Goal: Task Accomplishment & Management: Complete application form

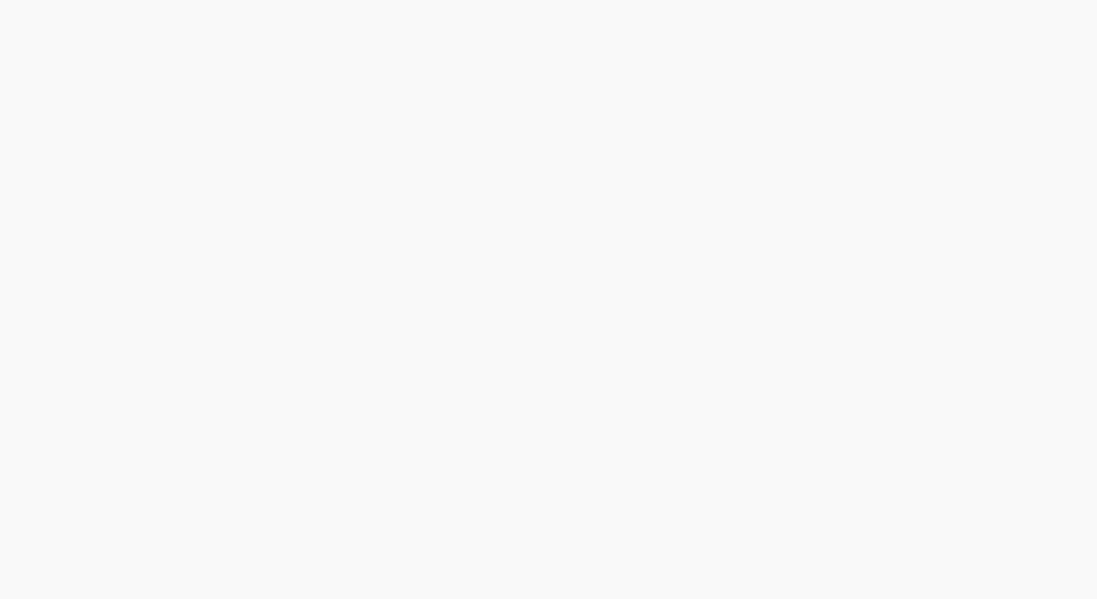
click at [574, 0] on html at bounding box center [548, 0] width 1097 height 0
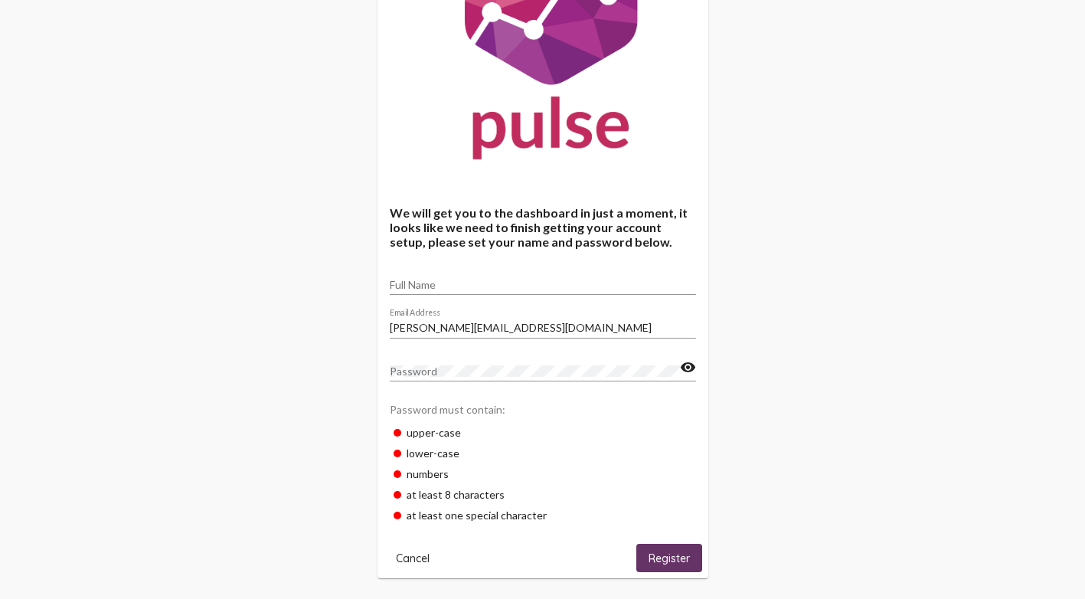
scroll to position [155, 0]
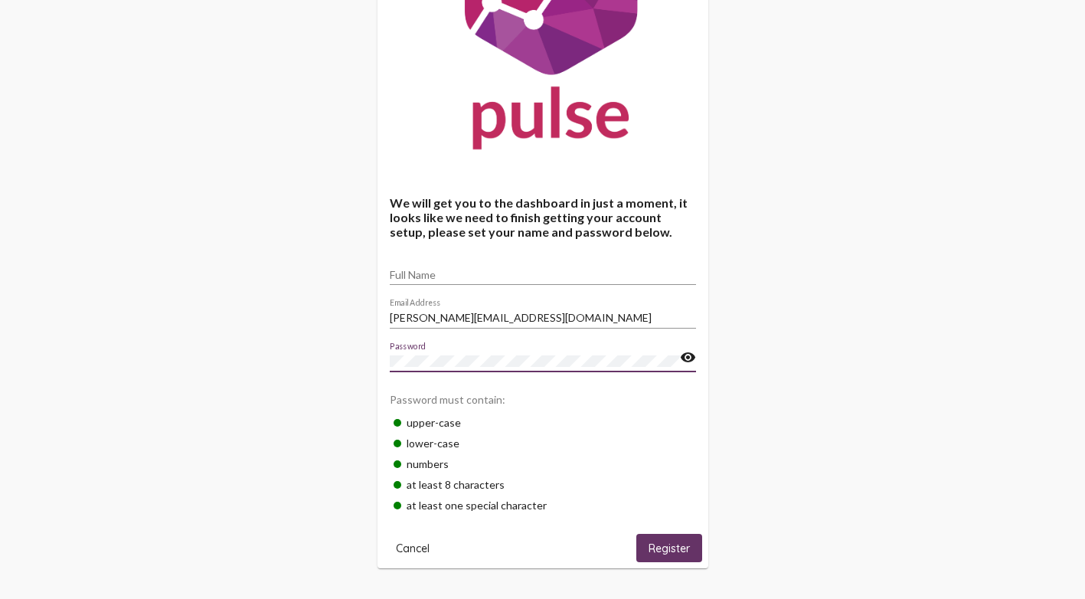
click at [661, 547] on span "Register" at bounding box center [669, 548] width 41 height 14
click at [433, 271] on input "Full Name" at bounding box center [543, 275] width 306 height 12
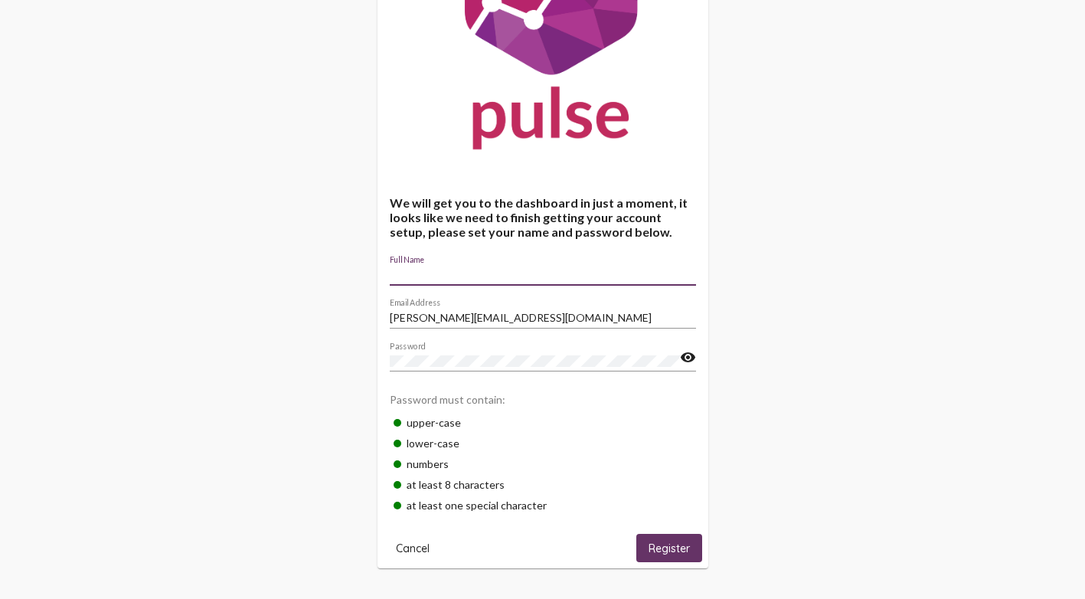
type input "[PERSON_NAME]"
click at [672, 554] on span "Register" at bounding box center [669, 548] width 41 height 14
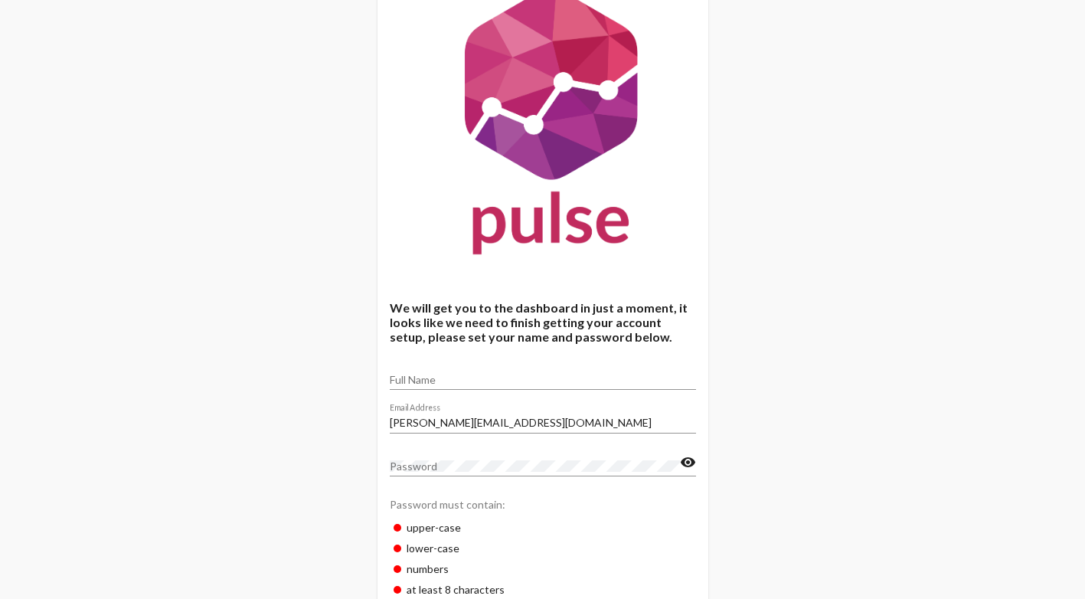
scroll to position [77, 0]
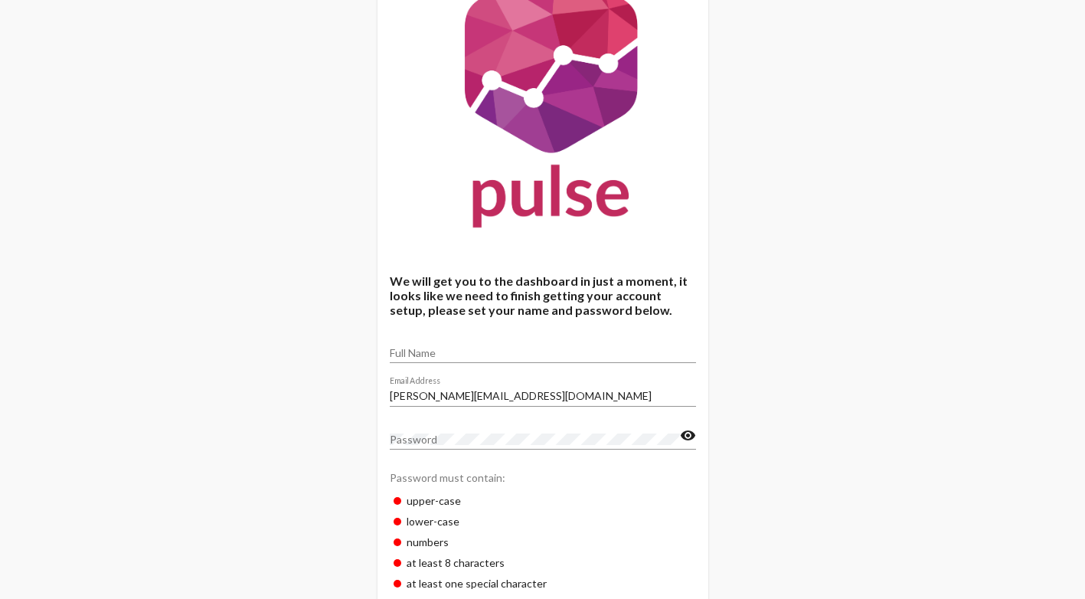
click at [466, 351] on input "Full Name" at bounding box center [543, 353] width 306 height 12
type input "[PERSON_NAME]"
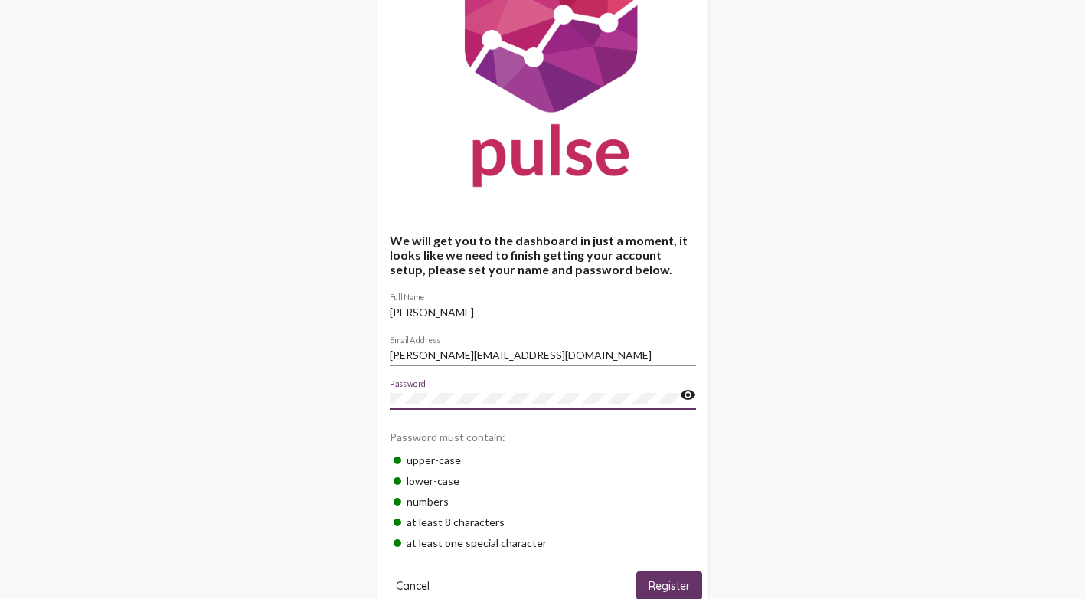
scroll to position [155, 0]
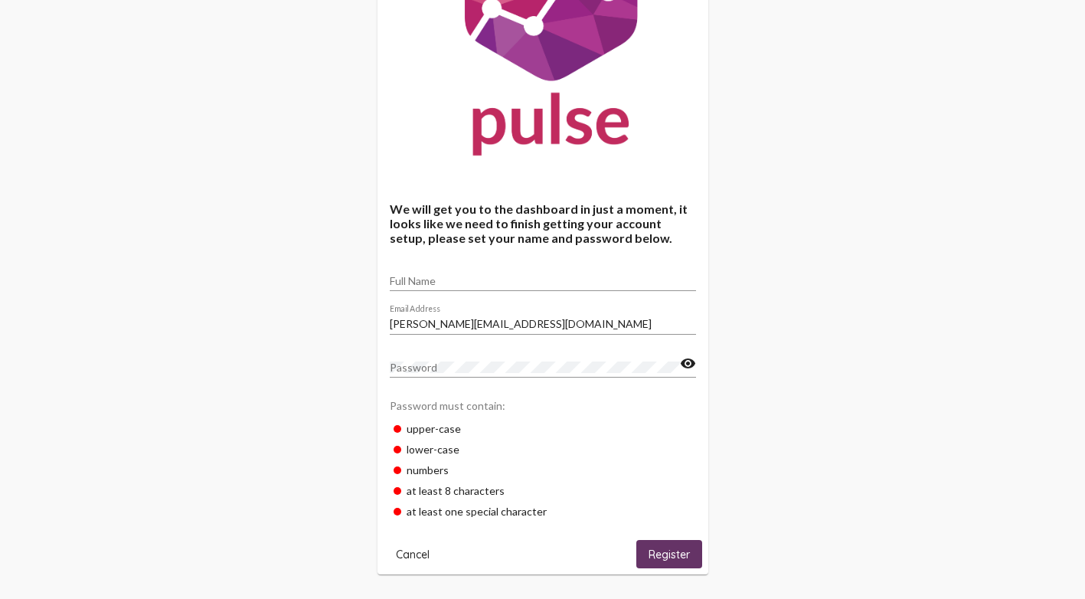
scroll to position [155, 0]
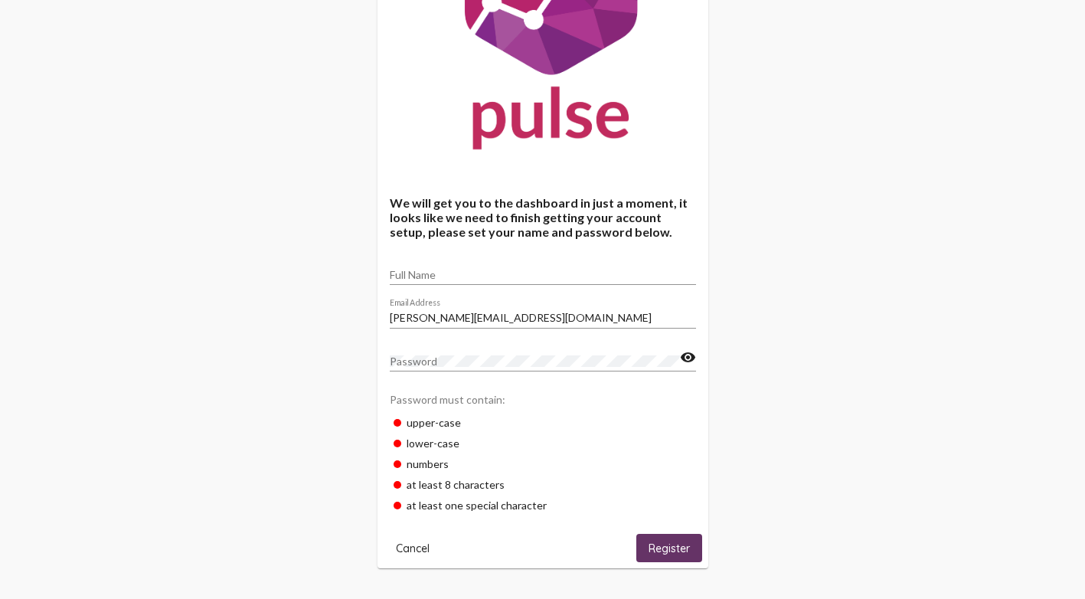
click at [485, 270] on input "Full Name" at bounding box center [543, 275] width 306 height 12
type input "[PERSON_NAME]"
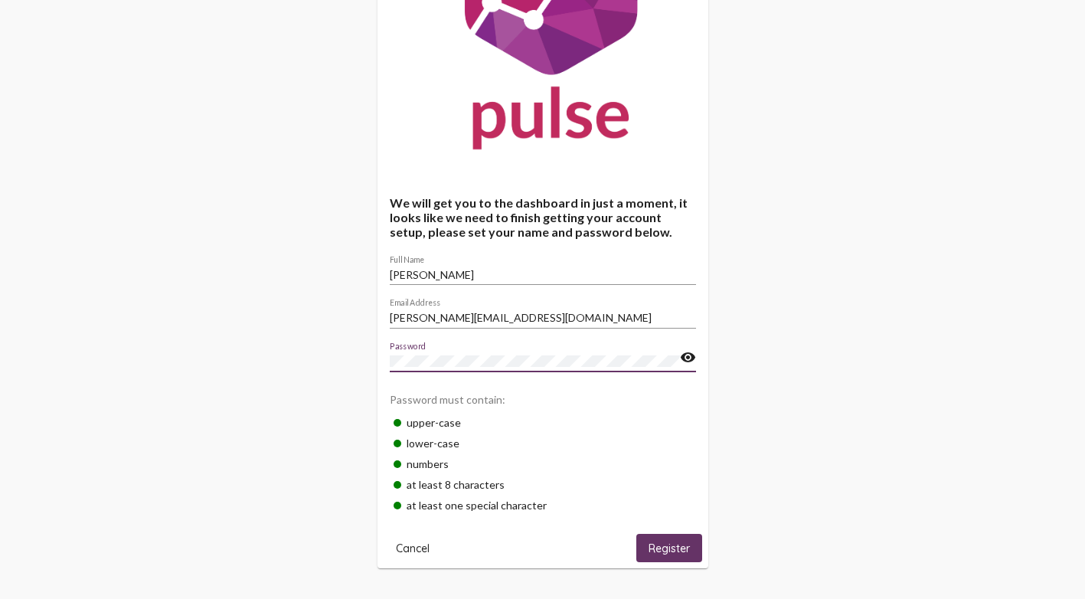
click at [665, 548] on span "Register" at bounding box center [669, 548] width 41 height 14
